Goal: Navigation & Orientation: Find specific page/section

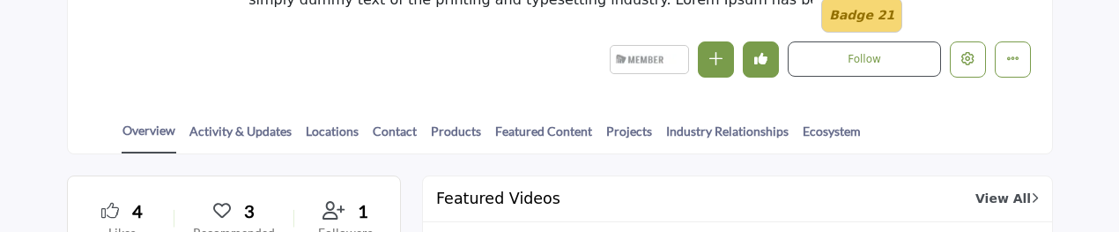
scroll to position [440, 0]
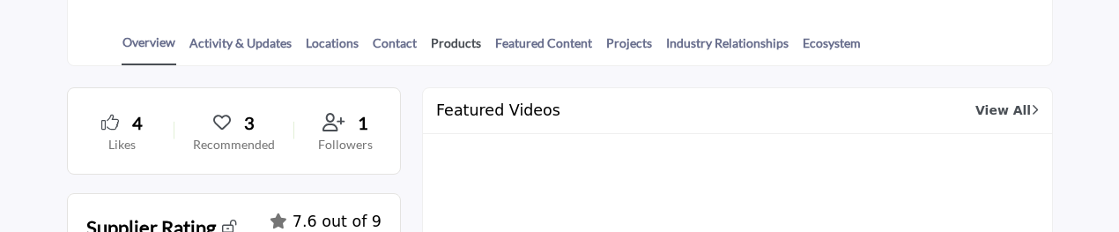
click at [449, 43] on link "Products" at bounding box center [456, 48] width 52 height 31
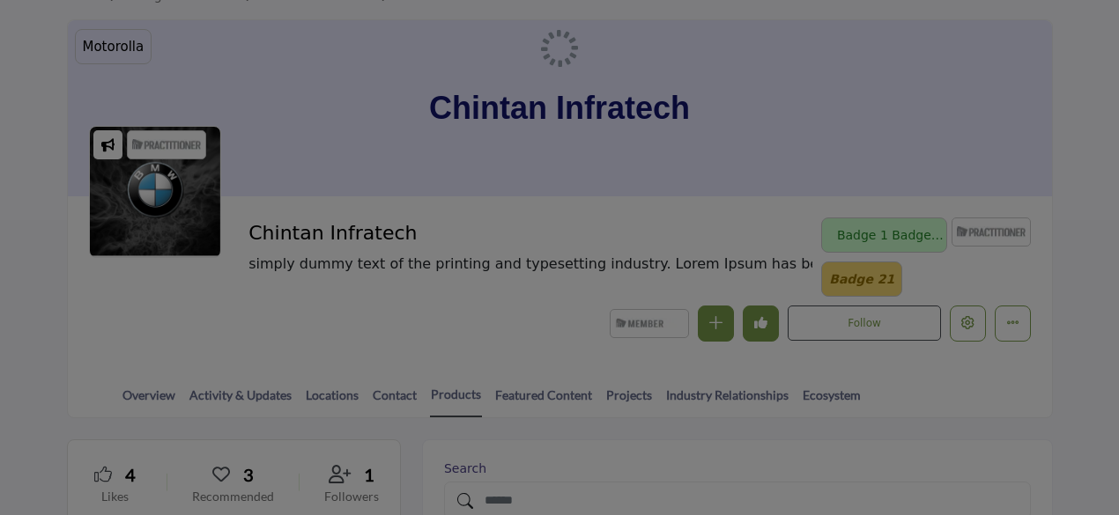
scroll to position [264, 0]
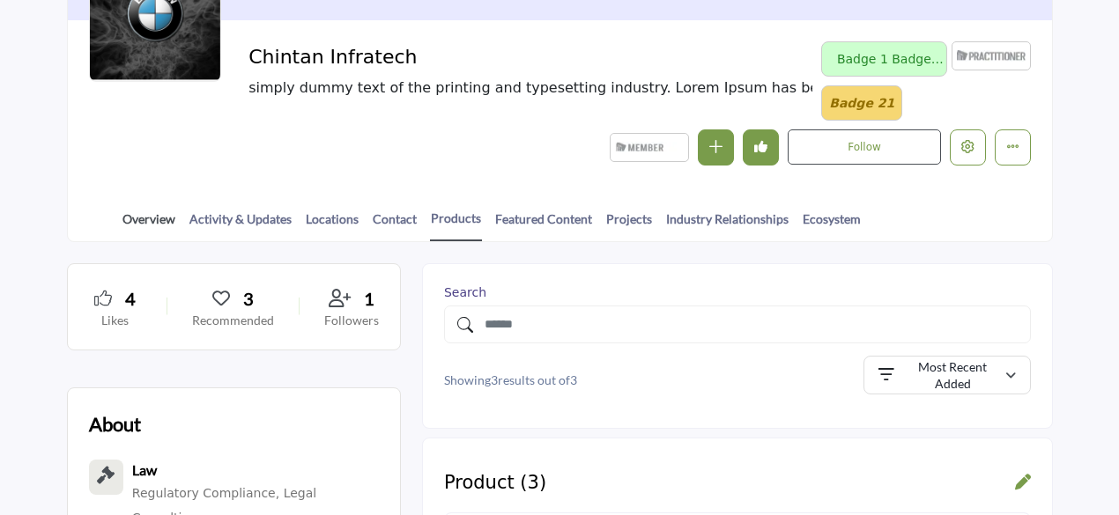
click at [160, 218] on link "Overview" at bounding box center [149, 225] width 55 height 31
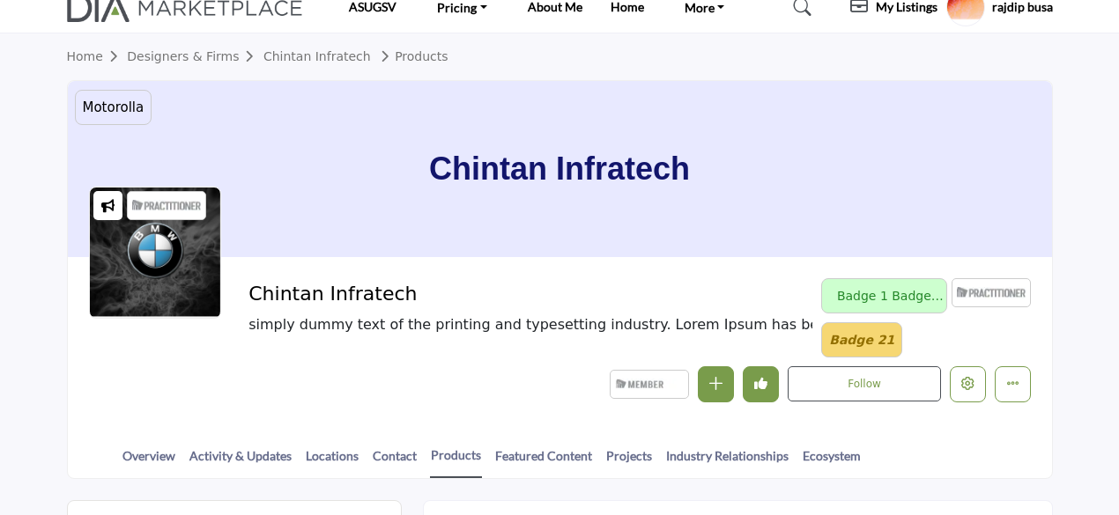
scroll to position [0, 0]
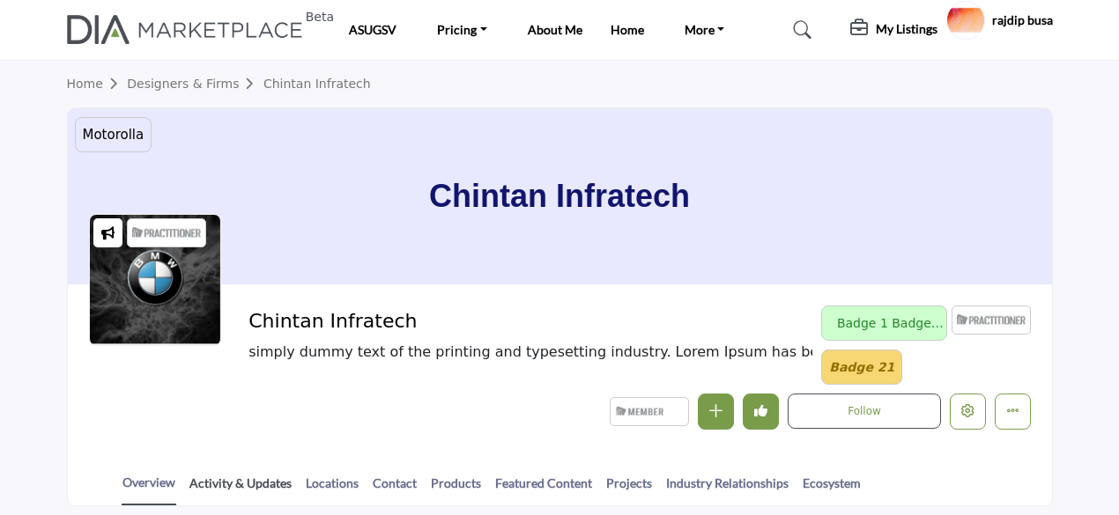
scroll to position [176, 0]
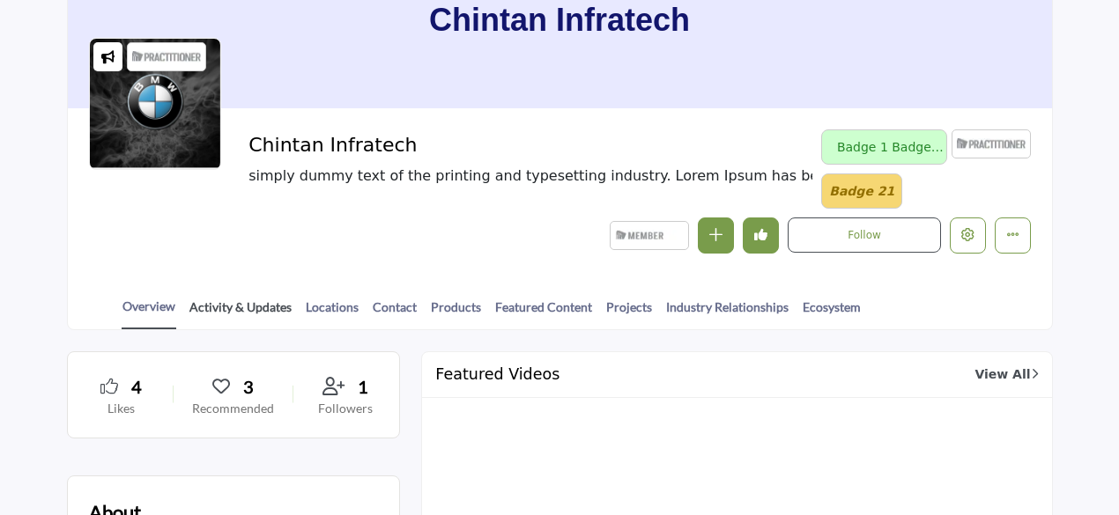
click at [254, 308] on link "Activity & Updates" at bounding box center [241, 313] width 104 height 31
